Goal: Check status

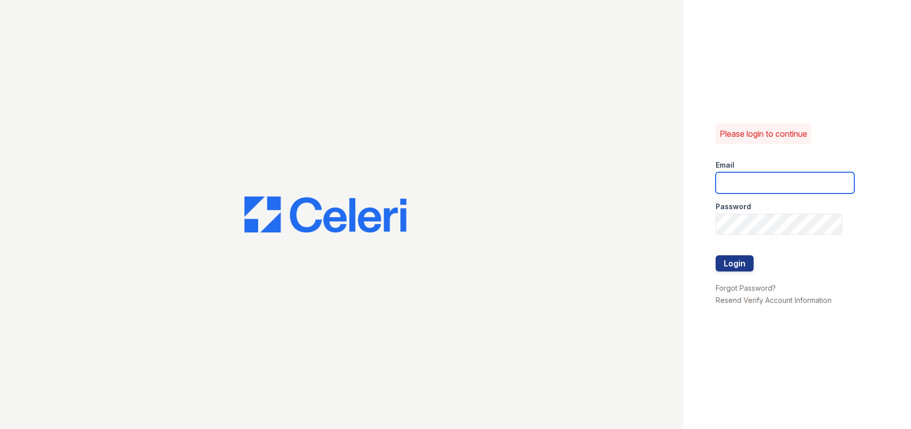
click at [737, 181] on input "email" at bounding box center [785, 182] width 139 height 21
type input "[EMAIL_ADDRESS][DOMAIN_NAME]"
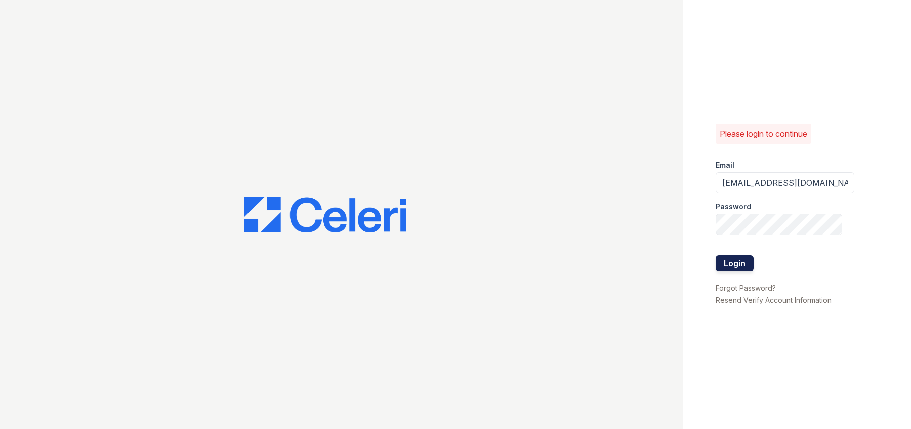
click at [733, 256] on button "Login" at bounding box center [735, 263] width 38 height 16
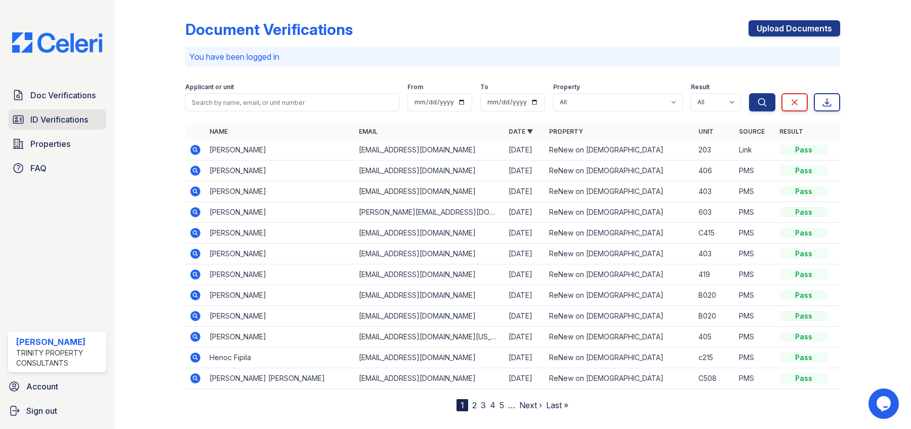
click at [56, 121] on span "ID Verifications" at bounding box center [59, 119] width 58 height 12
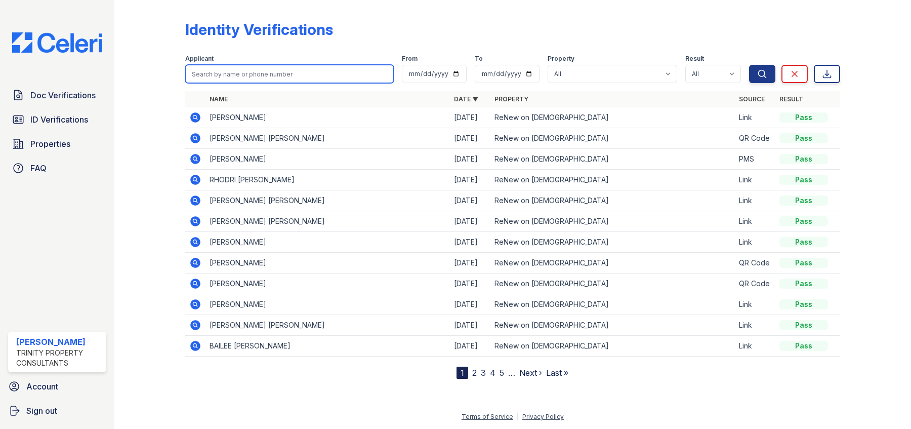
click at [235, 71] on input "search" at bounding box center [289, 74] width 209 height 18
type input "david"
click at [749, 65] on button "Search" at bounding box center [762, 74] width 26 height 18
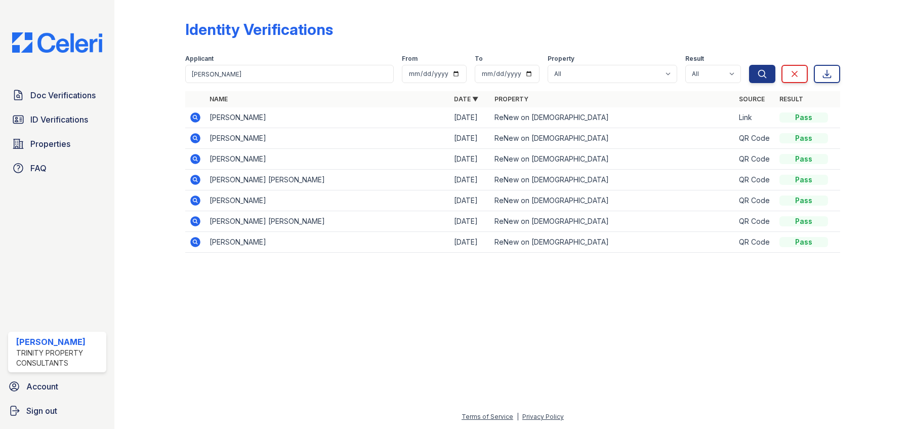
click at [194, 117] on icon at bounding box center [194, 116] width 3 height 3
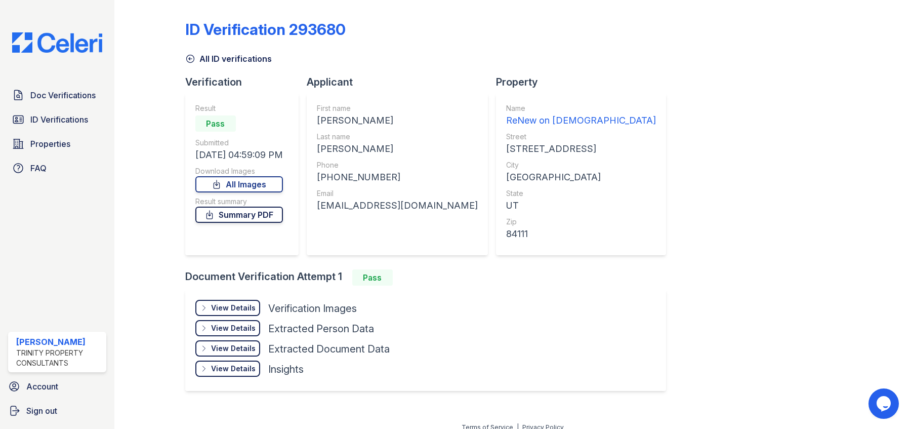
click at [249, 218] on link "Summary PDF" at bounding box center [239, 215] width 88 height 16
click at [191, 57] on icon at bounding box center [190, 59] width 10 height 10
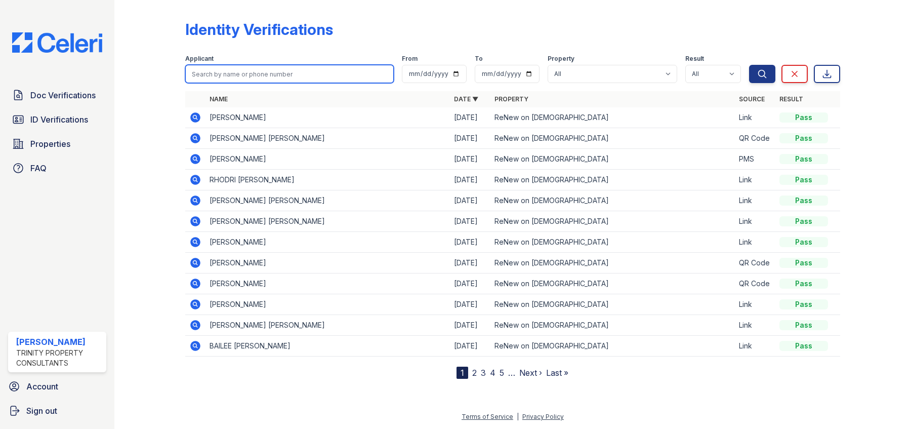
click at [254, 74] on input "search" at bounding box center [289, 74] width 209 height 18
type input "clark"
click at [749, 65] on button "Search" at bounding box center [762, 74] width 26 height 18
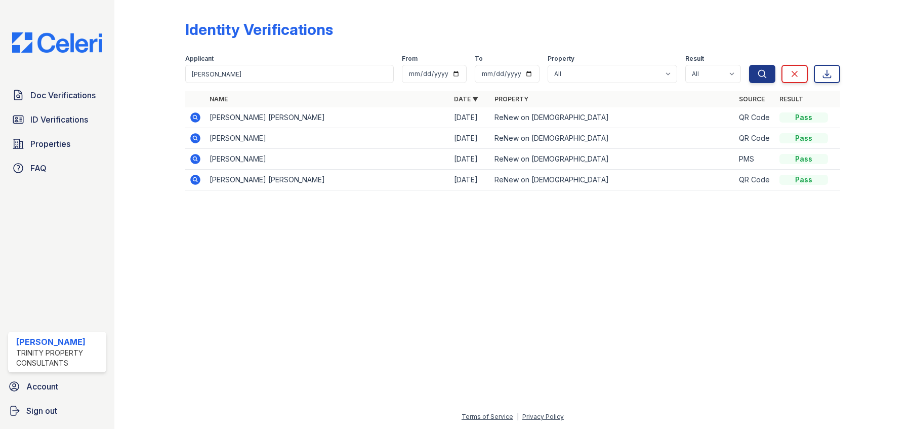
click at [195, 137] on icon at bounding box center [194, 137] width 3 height 3
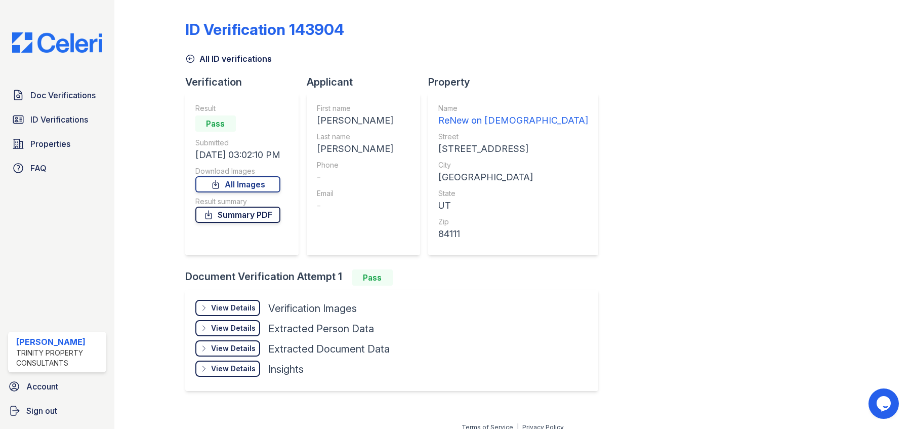
click at [266, 215] on link "Summary PDF" at bounding box center [237, 215] width 85 height 16
